Goal: Task Accomplishment & Management: Complete application form

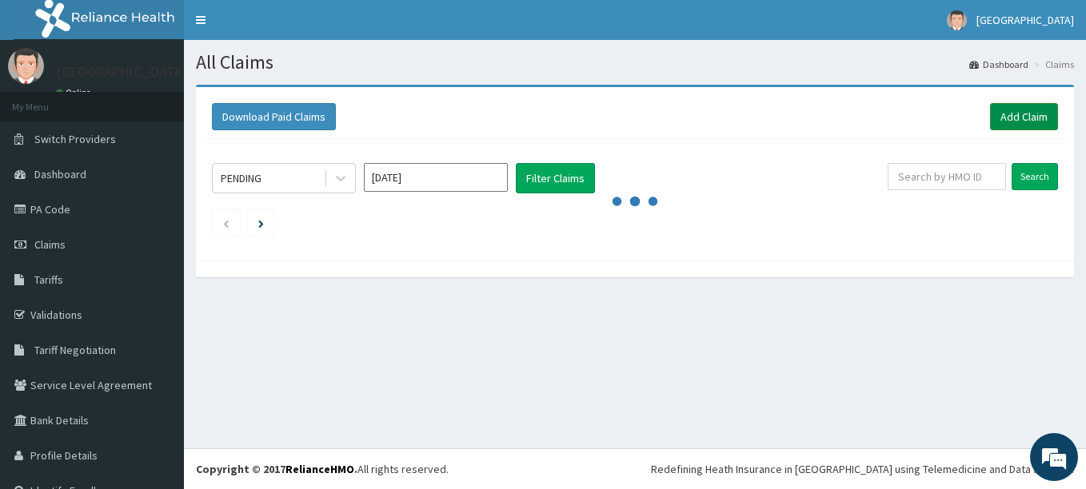
click at [993, 106] on link "Add Claim" at bounding box center [1024, 116] width 68 height 27
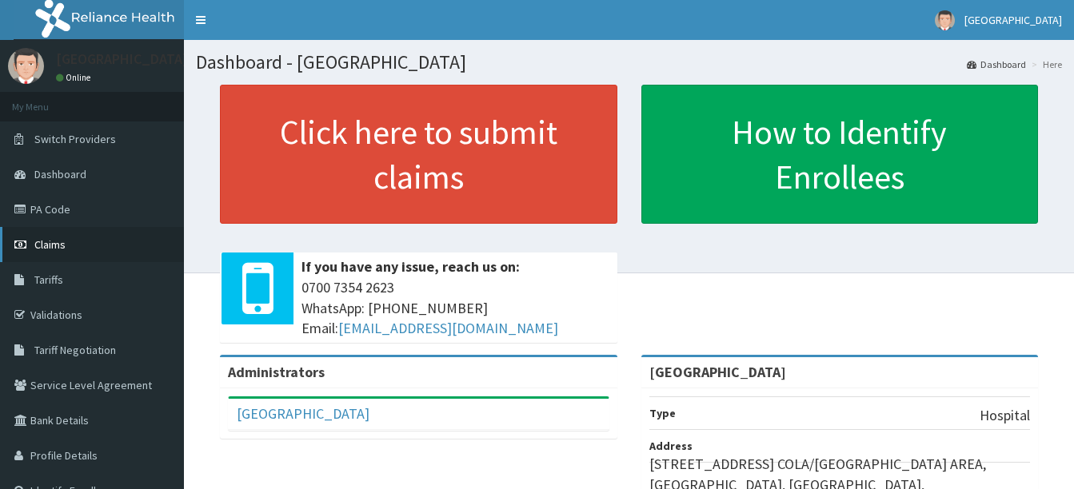
click at [40, 237] on link "Claims" at bounding box center [92, 244] width 184 height 35
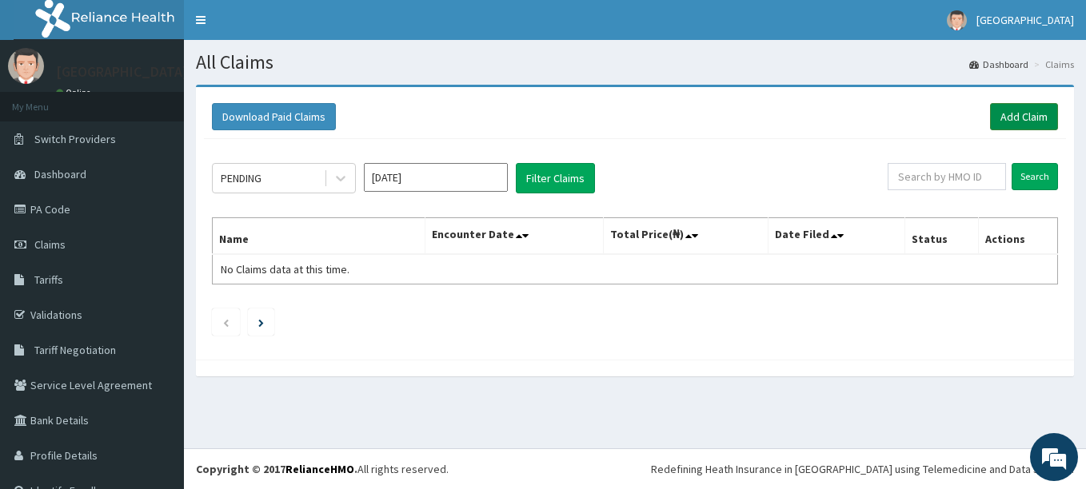
click at [999, 117] on link "Add Claim" at bounding box center [1024, 116] width 68 height 27
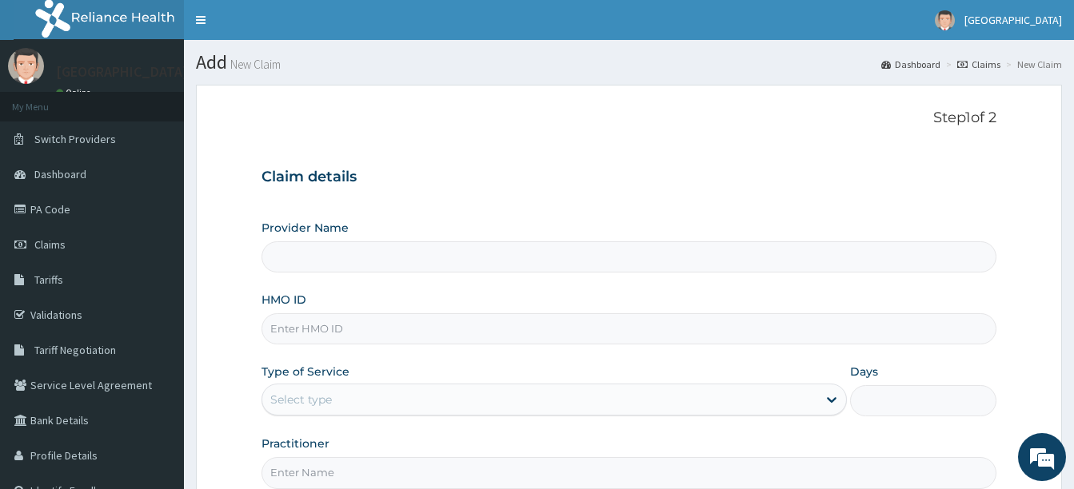
type input "[GEOGRAPHIC_DATA]"
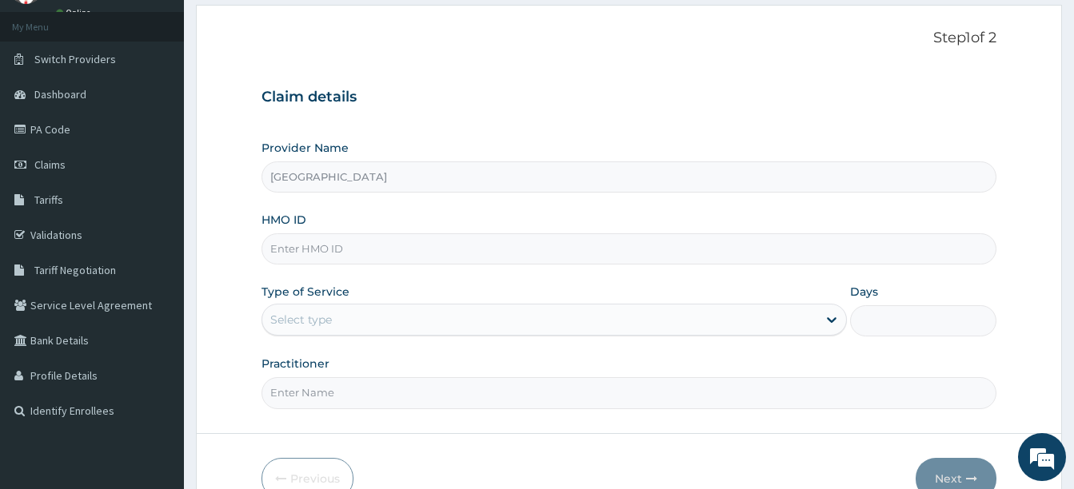
scroll to position [160, 0]
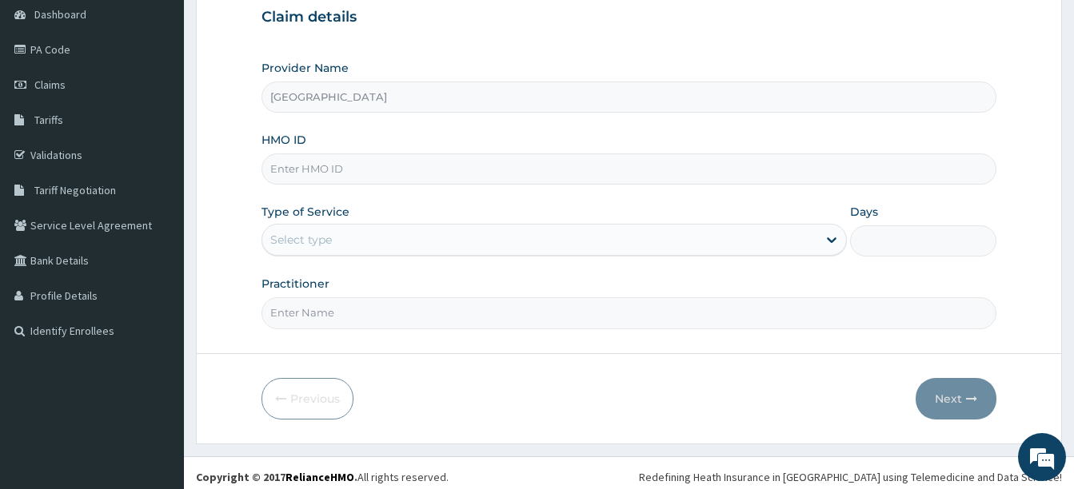
click at [429, 178] on input "HMO ID" at bounding box center [629, 169] width 735 height 31
type input "AFI/10057/A"
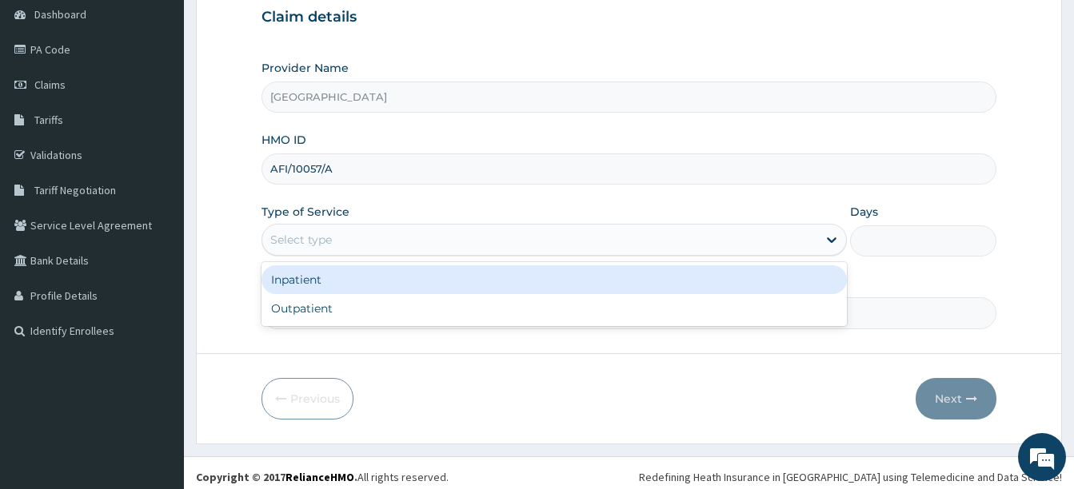
click at [330, 234] on div "Select type" at bounding box center [301, 240] width 62 height 16
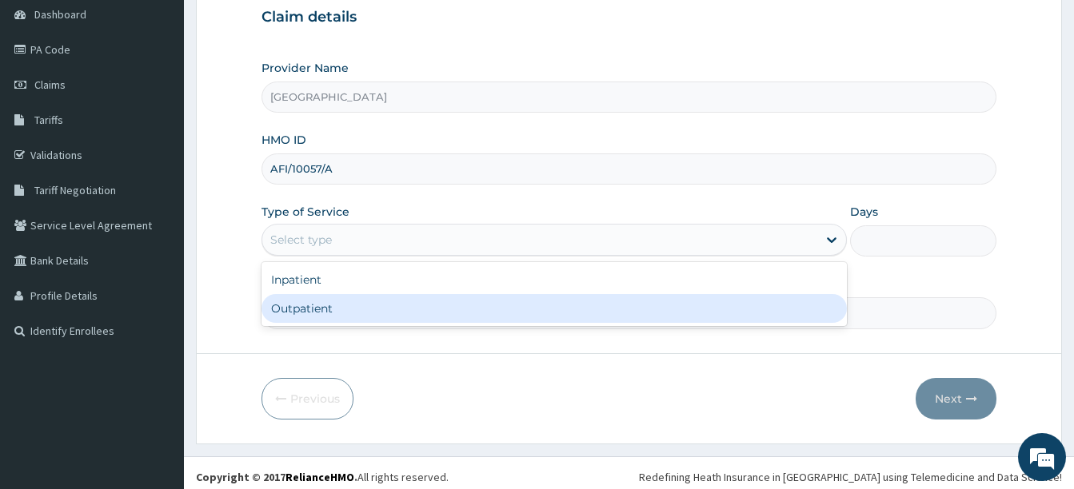
click at [322, 314] on div "Outpatient" at bounding box center [554, 308] width 585 height 29
type input "1"
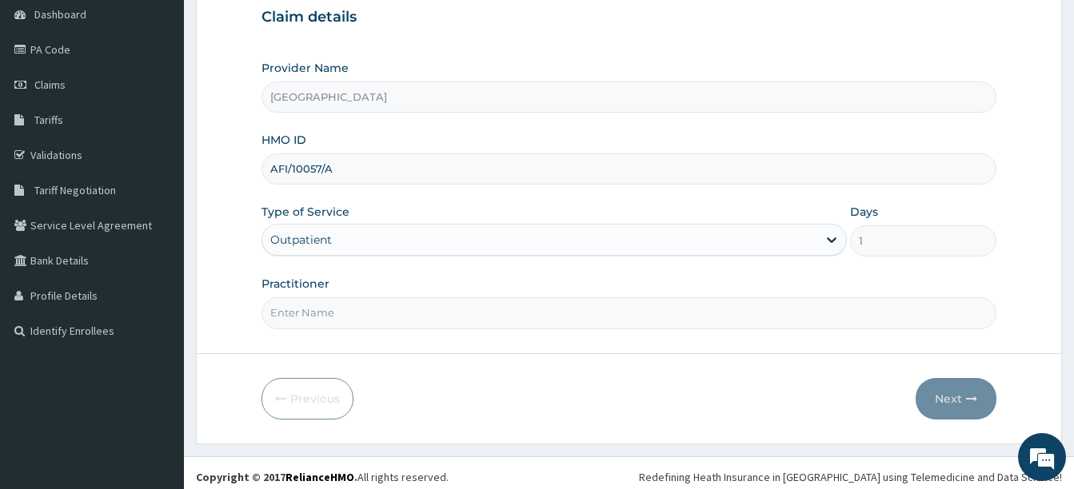
click at [322, 314] on input "Practitioner" at bounding box center [629, 313] width 735 height 31
type input "[PERSON_NAME]"
click at [930, 400] on button "Next" at bounding box center [956, 399] width 81 height 42
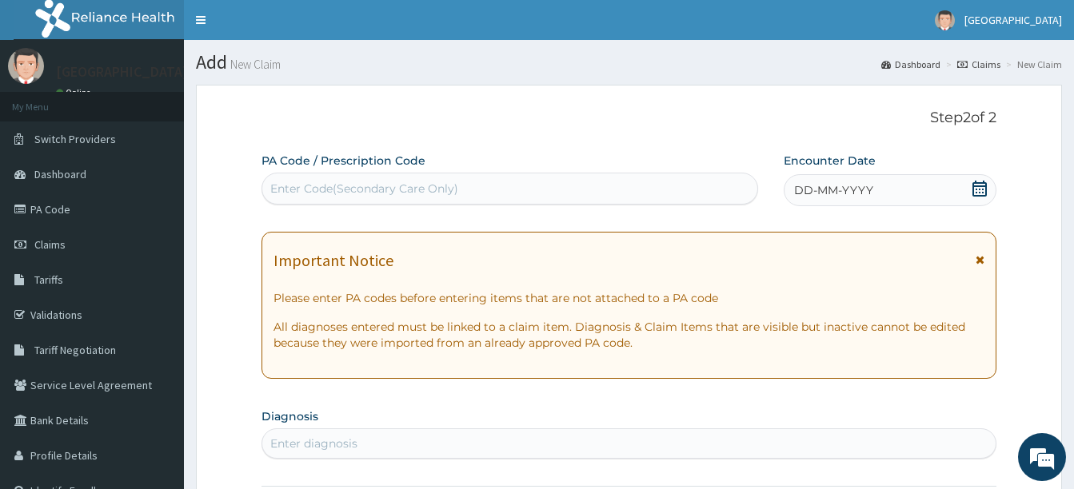
click at [976, 186] on icon at bounding box center [980, 189] width 14 height 16
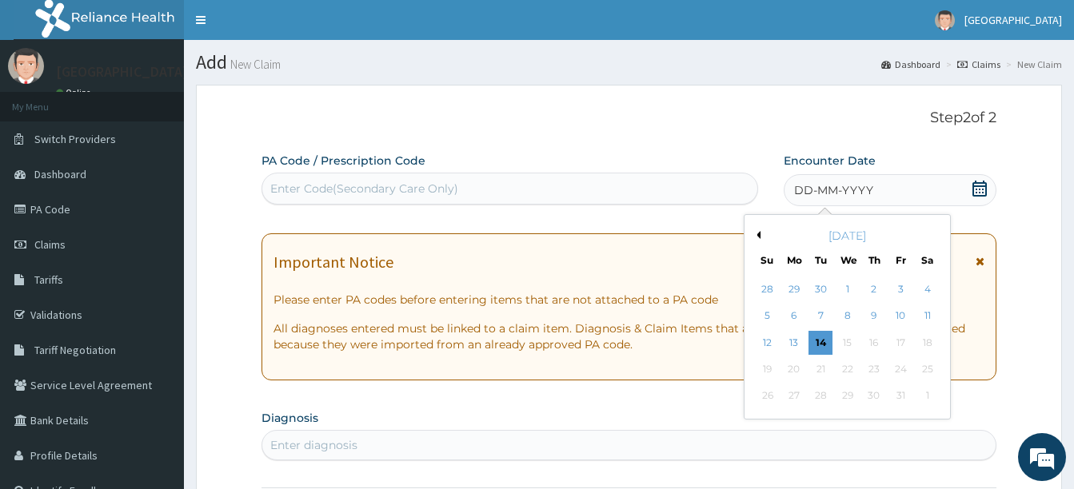
click at [811, 340] on div "14" at bounding box center [821, 343] width 24 height 24
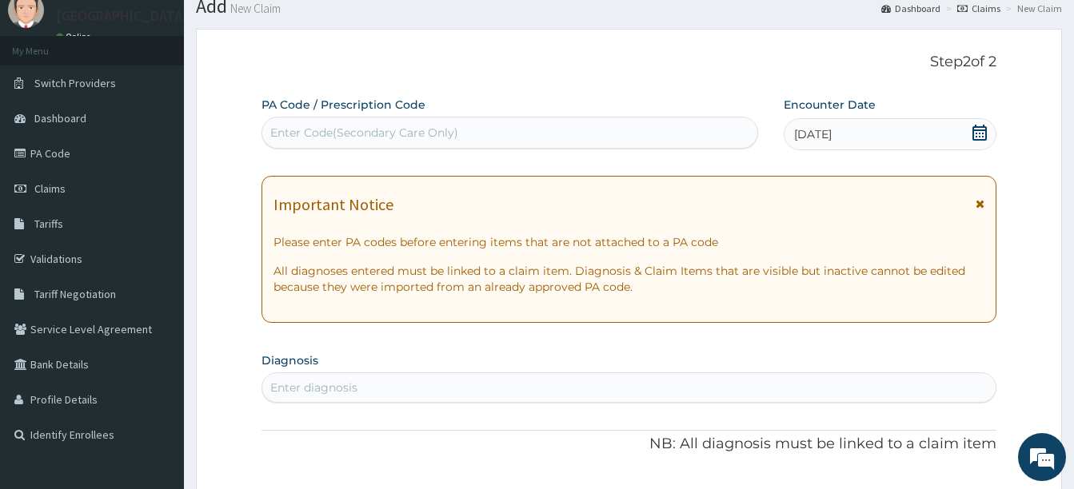
scroll to position [80, 0]
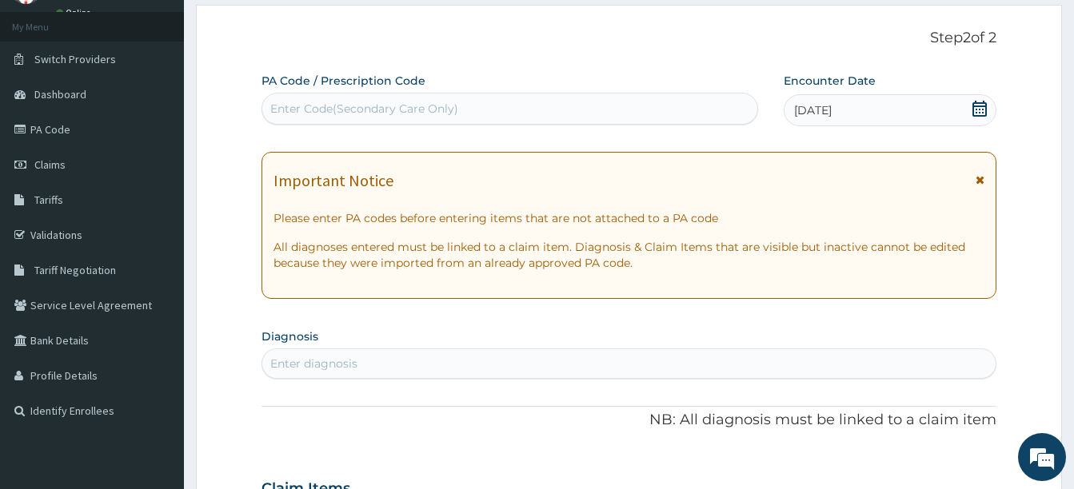
drag, startPoint x: 371, startPoint y: 366, endPoint x: 379, endPoint y: 354, distance: 14.4
click at [376, 360] on div "Enter diagnosis" at bounding box center [628, 364] width 733 height 26
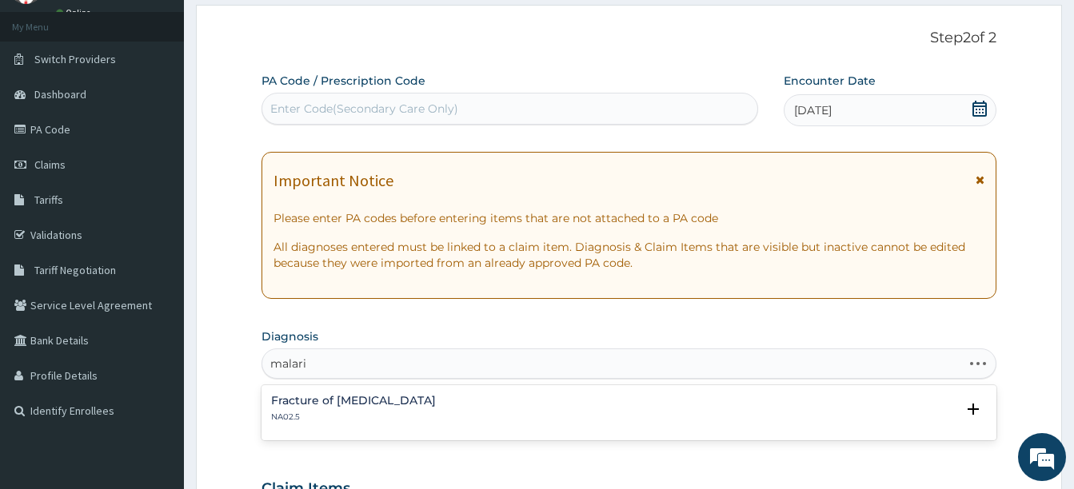
type input "malaria"
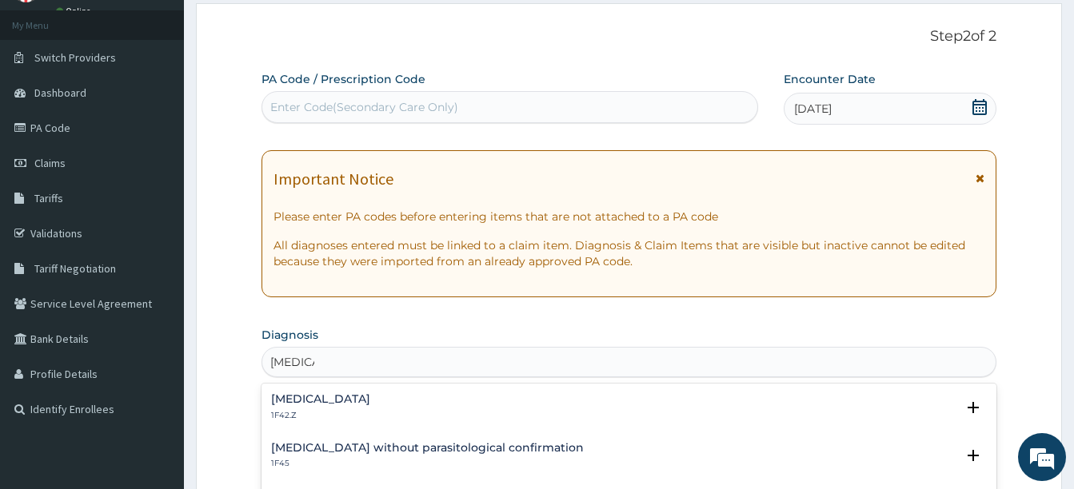
scroll to position [320, 0]
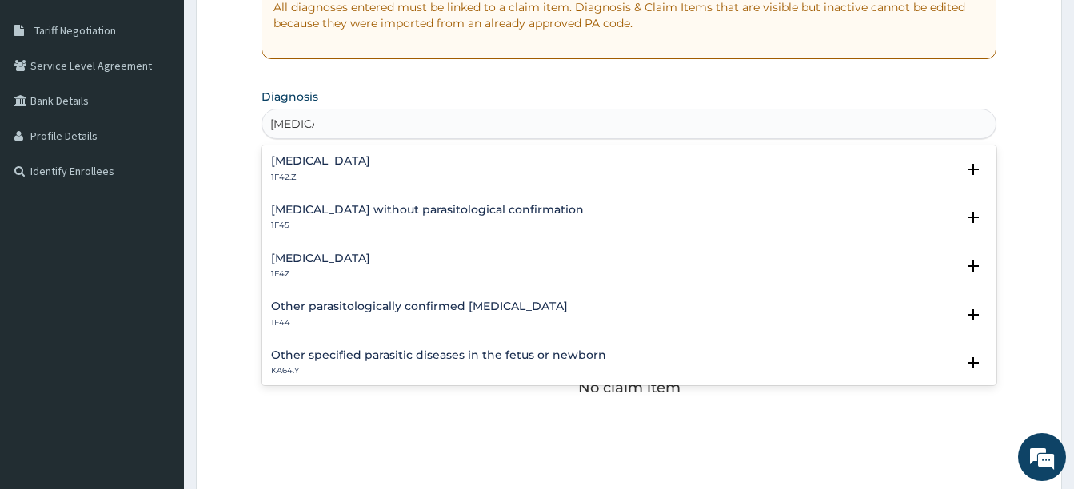
click at [332, 257] on h4 "Malaria, unspecified" at bounding box center [320, 259] width 99 height 12
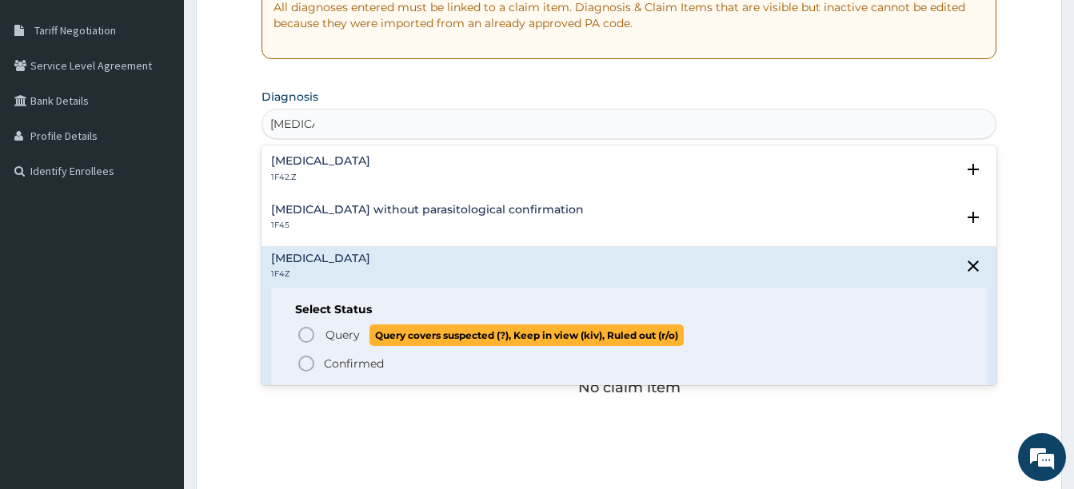
click at [303, 335] on icon "status option query" at bounding box center [306, 335] width 19 height 19
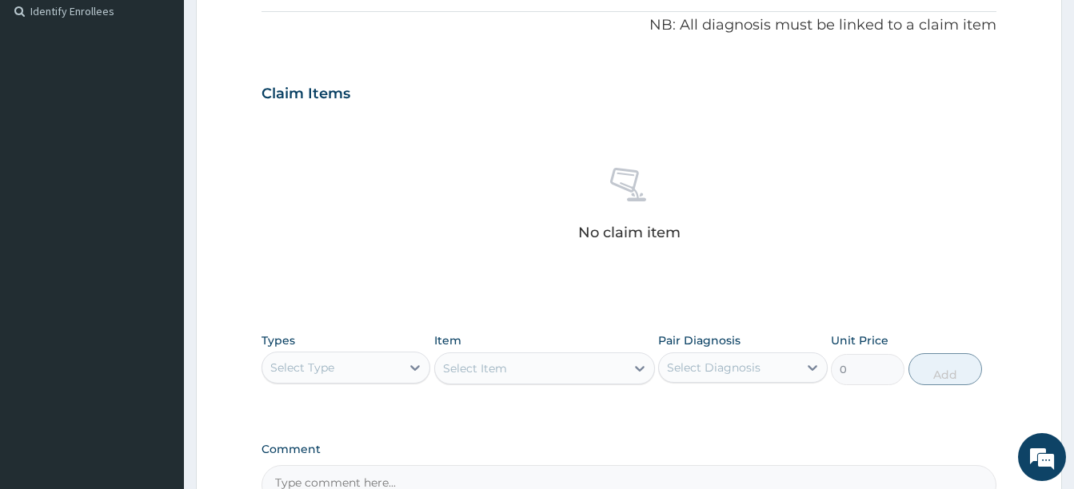
scroll to position [560, 0]
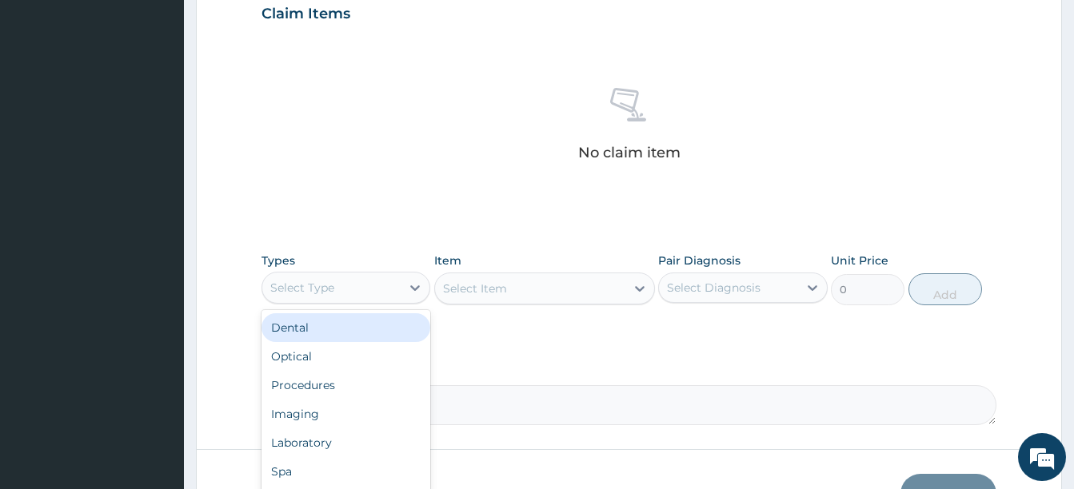
click at [376, 285] on div "Select Type" at bounding box center [331, 288] width 138 height 26
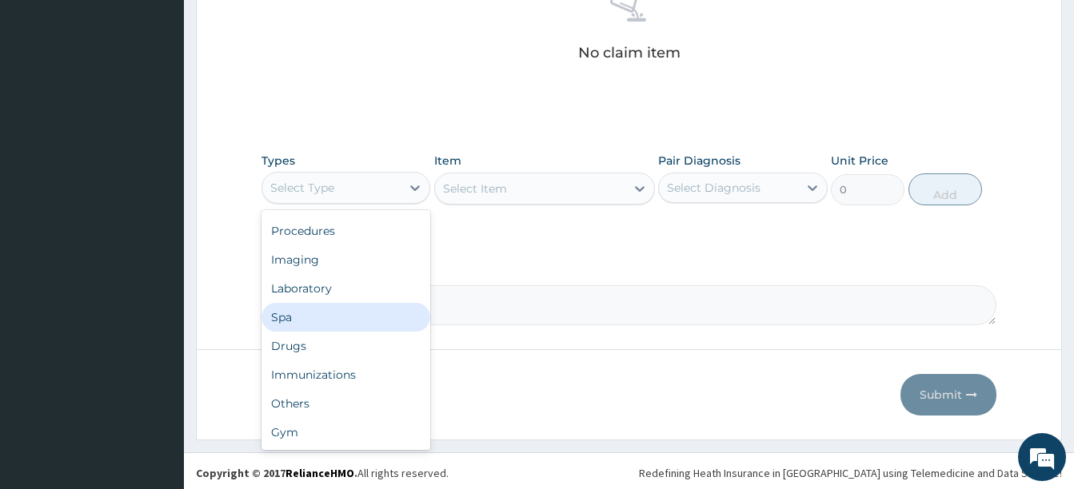
scroll to position [664, 0]
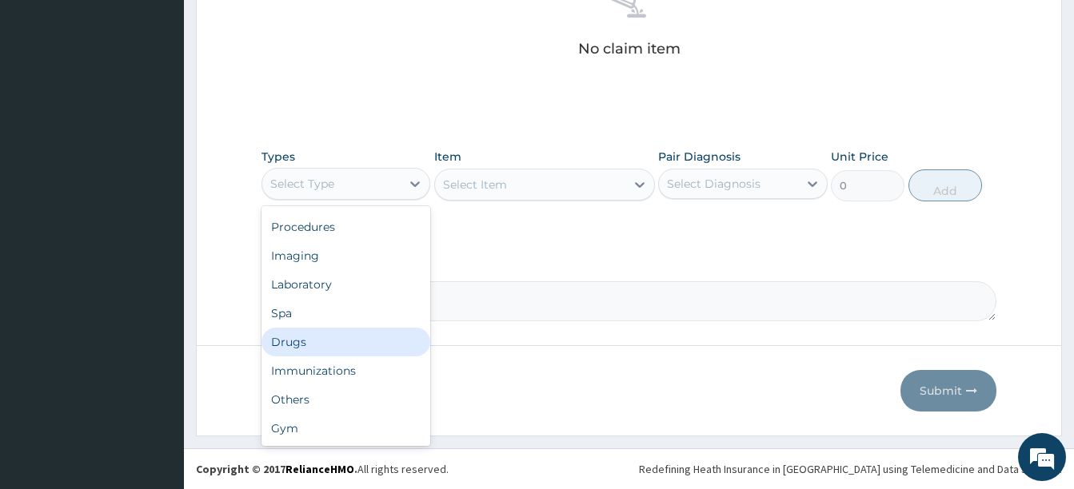
click at [302, 339] on div "Drugs" at bounding box center [346, 342] width 169 height 29
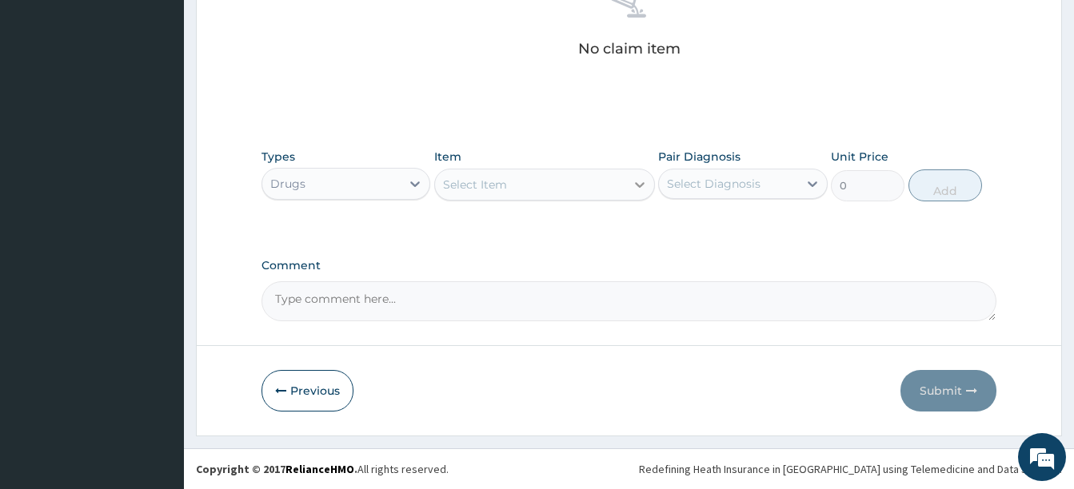
click at [625, 185] on div "Select Item" at bounding box center [544, 185] width 221 height 32
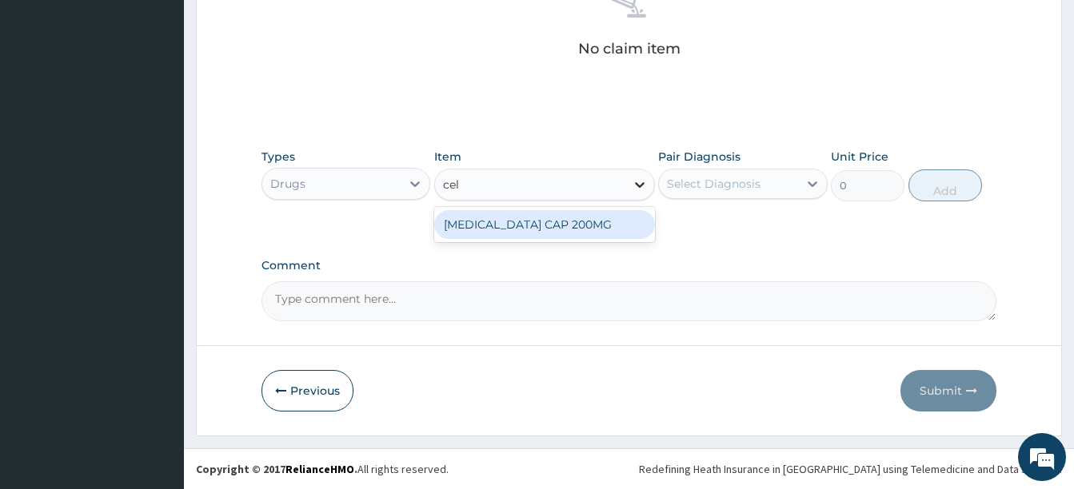
type input "cele"
click at [597, 231] on div "CELEBREX CAP 200MG" at bounding box center [544, 224] width 221 height 29
type input "364.5"
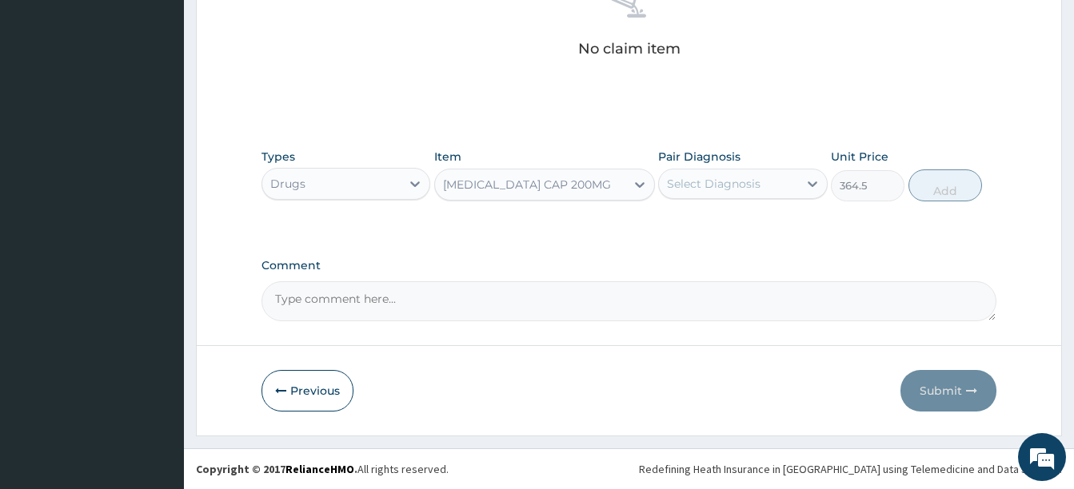
click at [765, 176] on div "Select Diagnosis" at bounding box center [728, 184] width 138 height 26
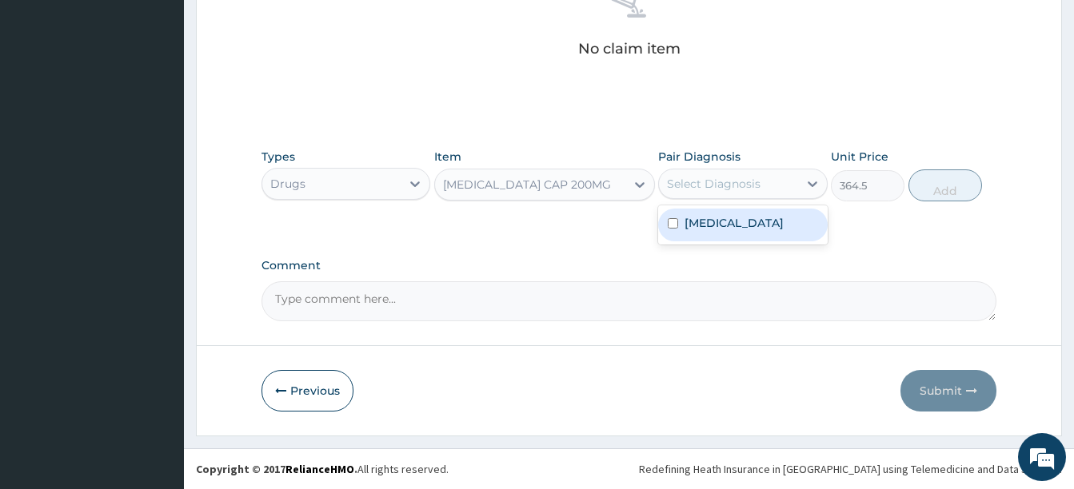
click at [727, 220] on label "Malaria, unspecified" at bounding box center [734, 223] width 99 height 16
checkbox input "true"
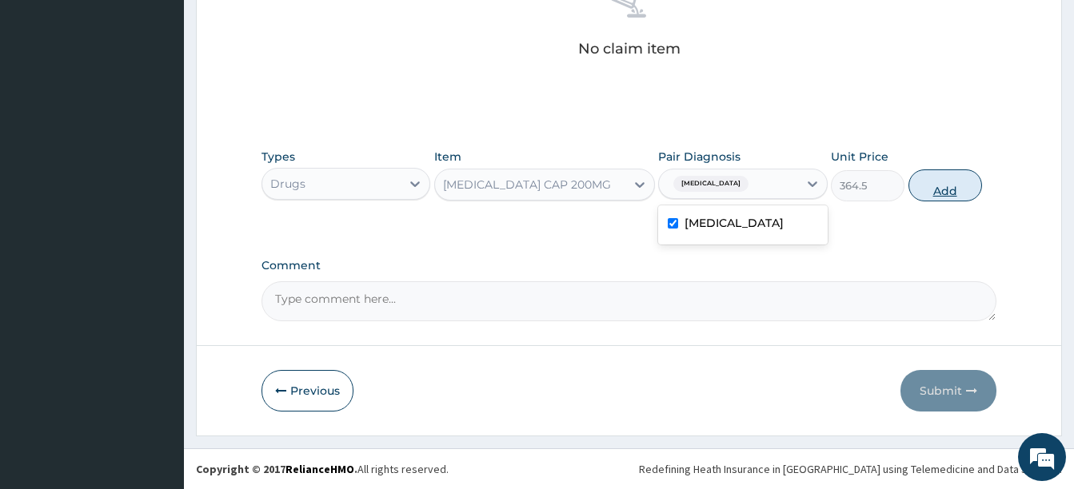
click at [951, 180] on button "Add" at bounding box center [946, 186] width 74 height 32
type input "0"
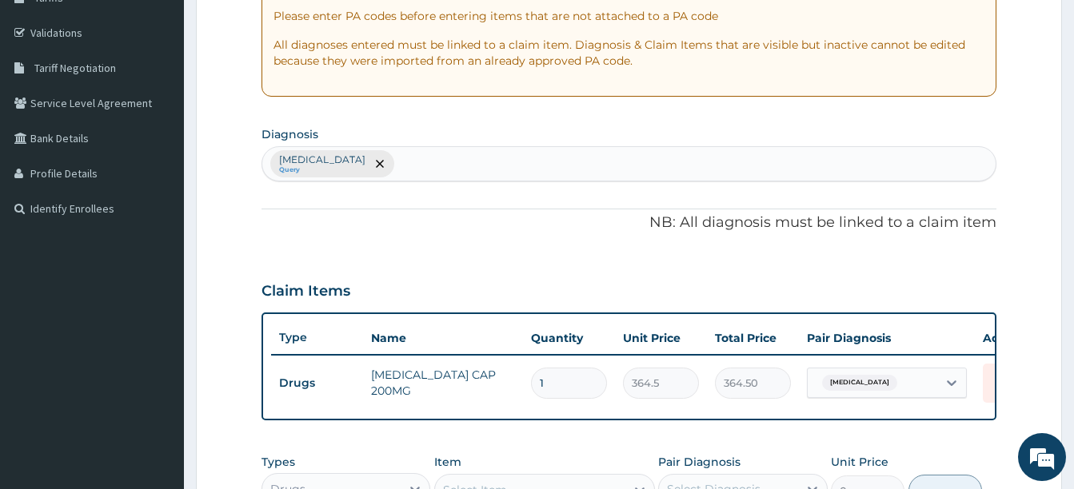
scroll to position [280, 0]
